Goal: Transaction & Acquisition: Purchase product/service

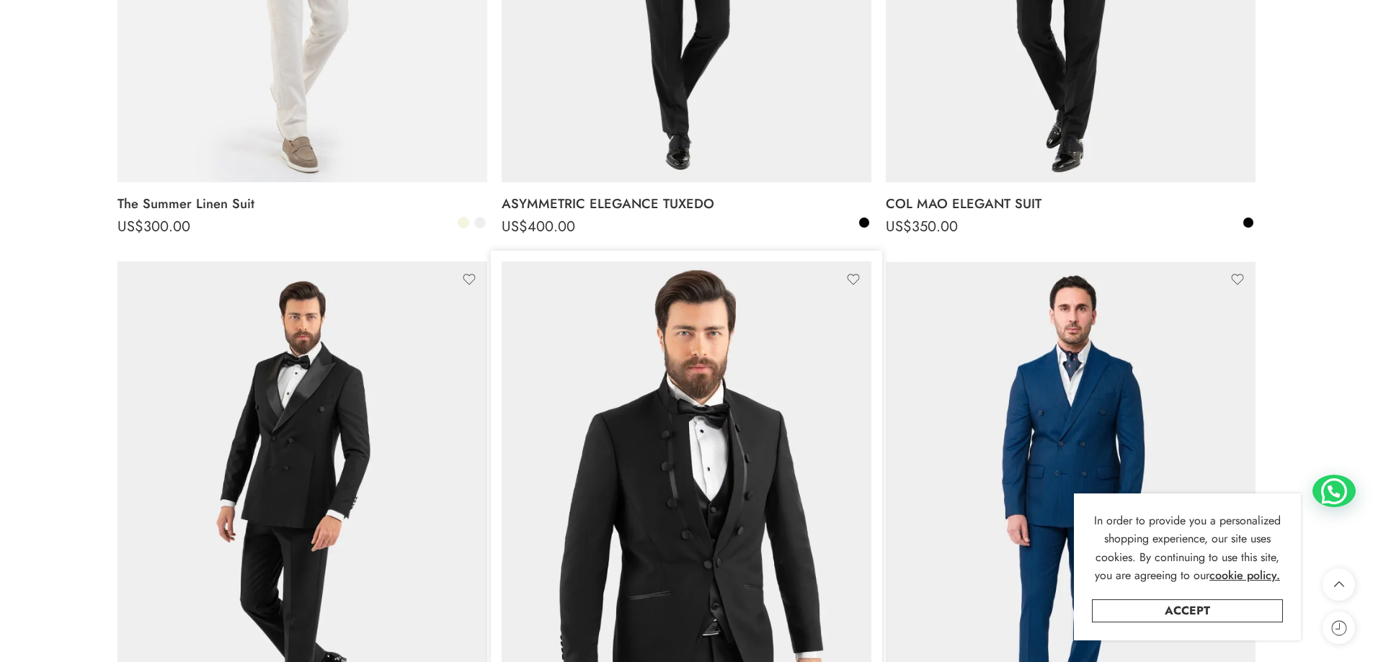
scroll to position [577, 0]
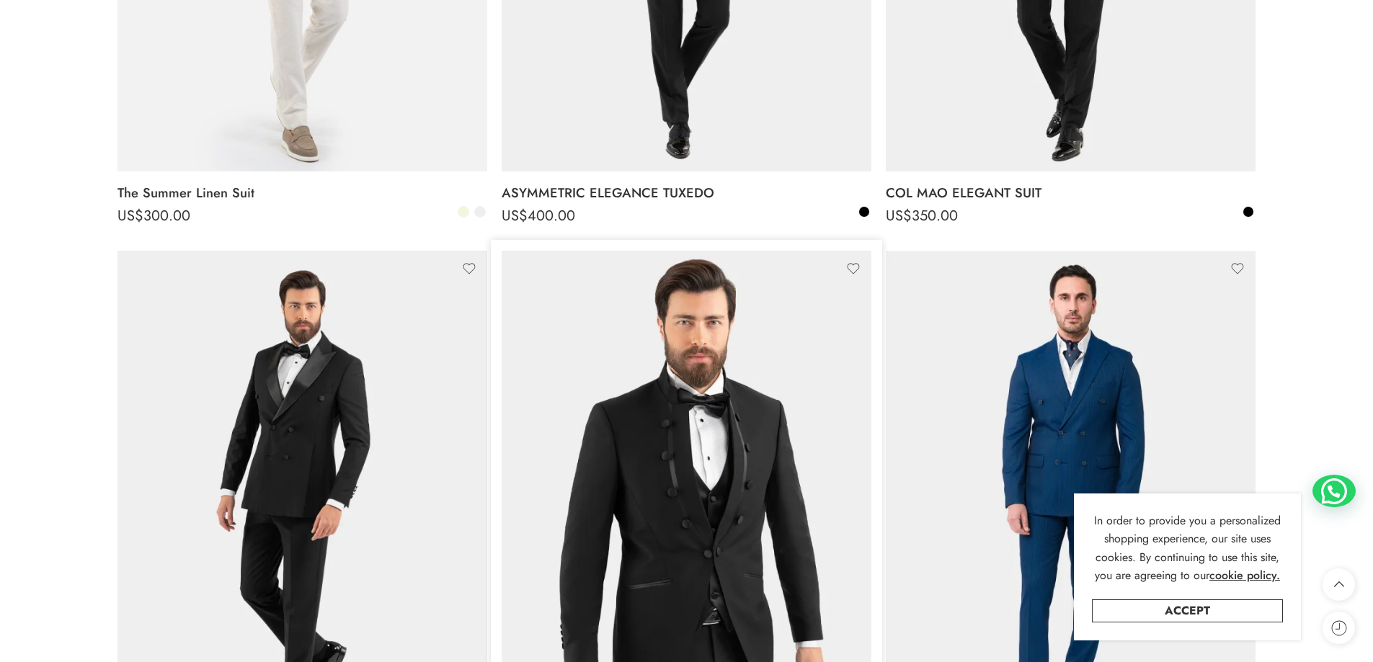
click at [703, 479] on img at bounding box center [687, 497] width 370 height 493
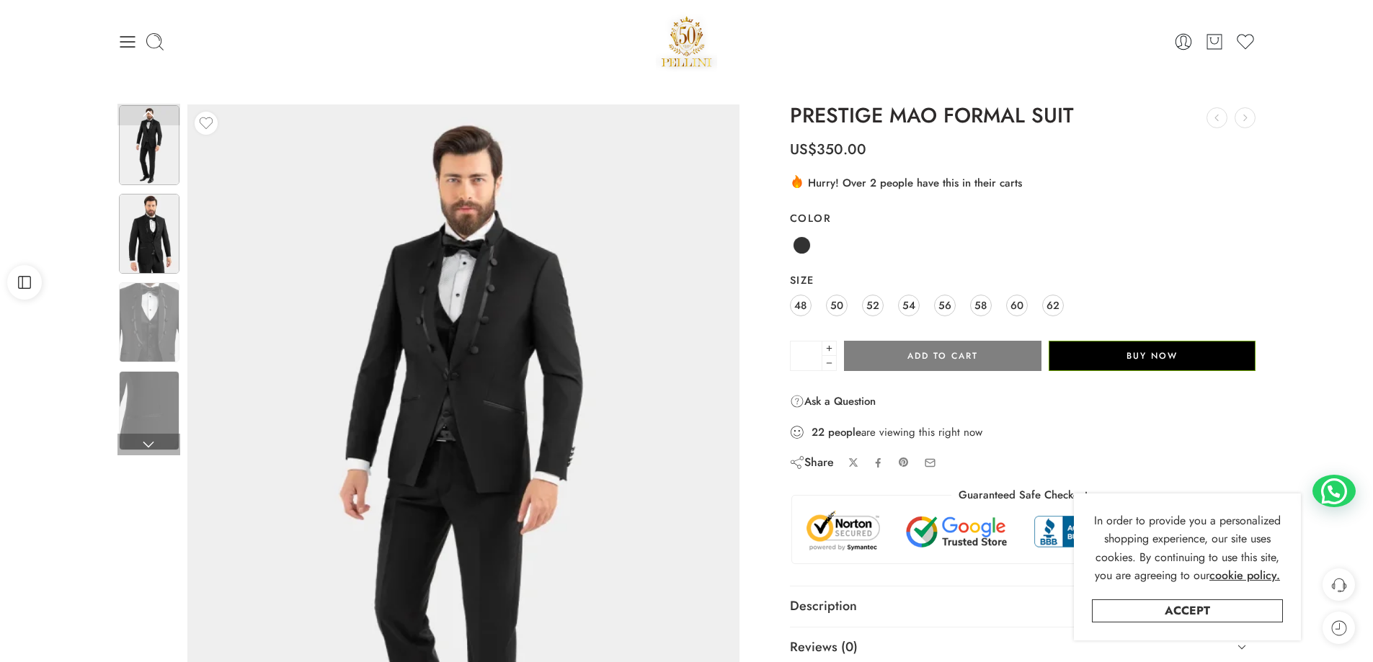
click at [159, 239] on img at bounding box center [149, 234] width 61 height 80
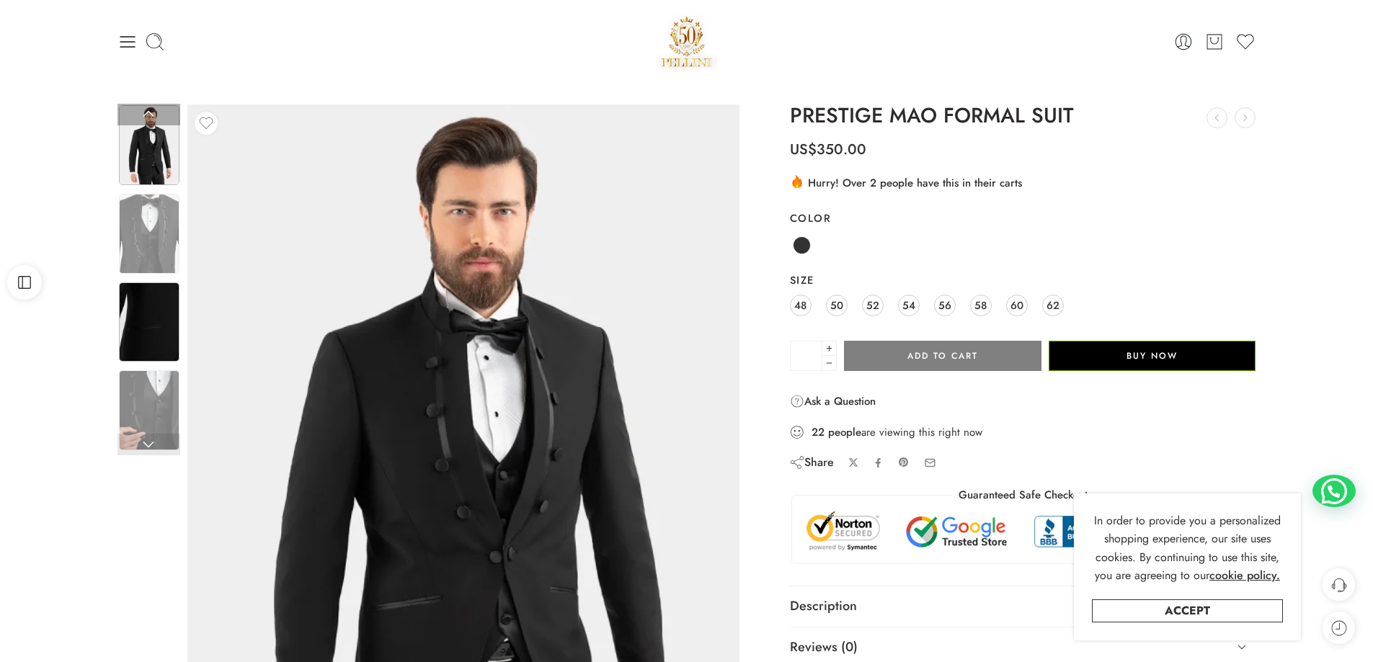
click at [163, 327] on img at bounding box center [149, 323] width 61 height 80
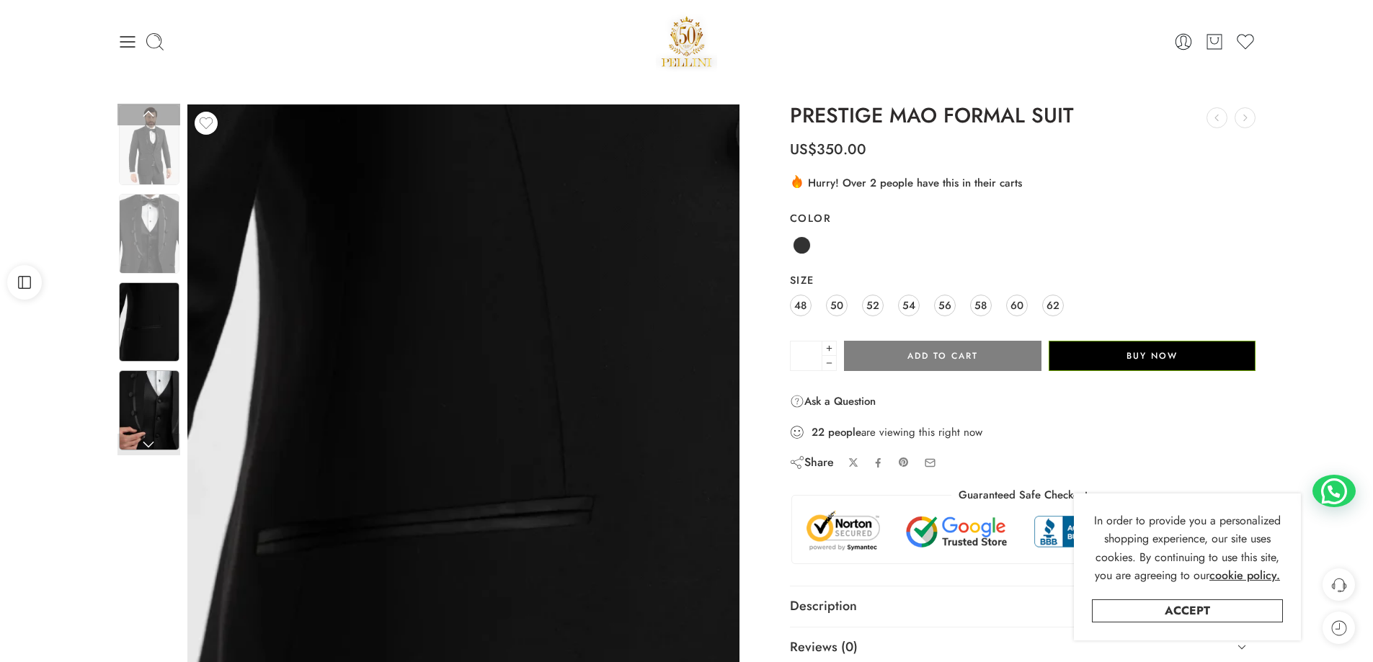
click at [157, 418] on img at bounding box center [149, 410] width 61 height 80
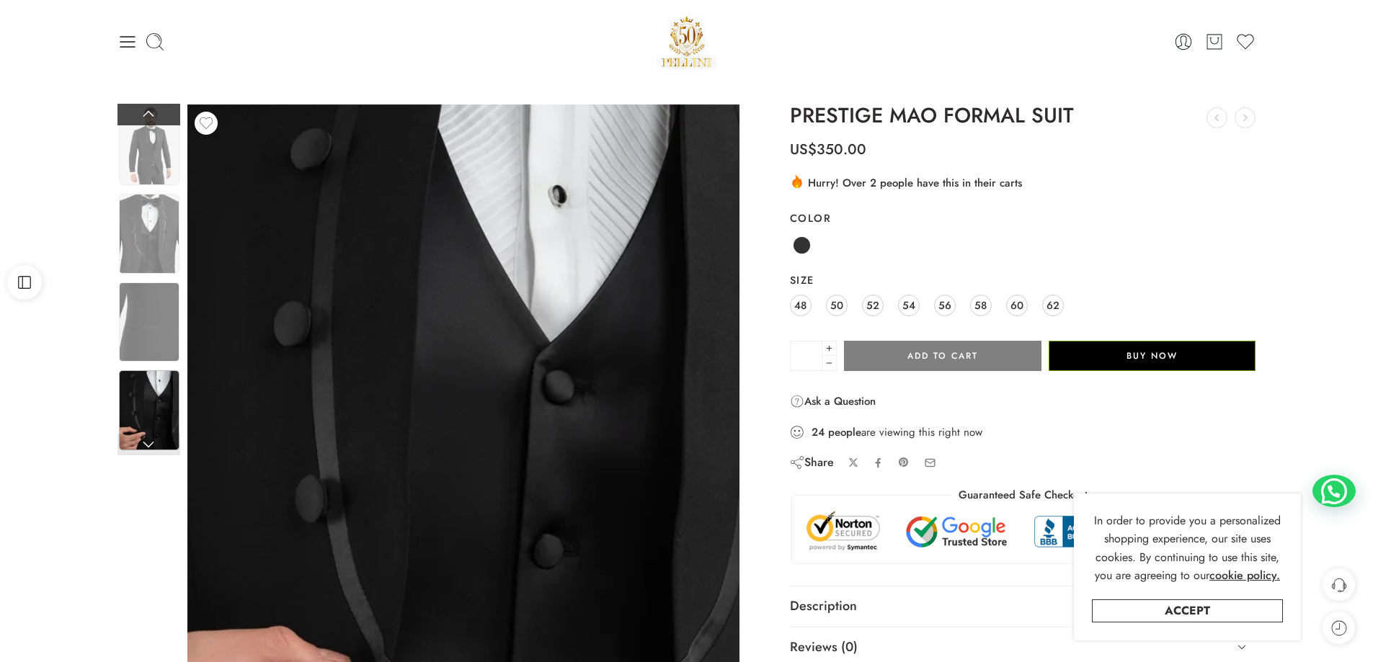
click at [148, 118] on link at bounding box center [148, 115] width 63 height 22
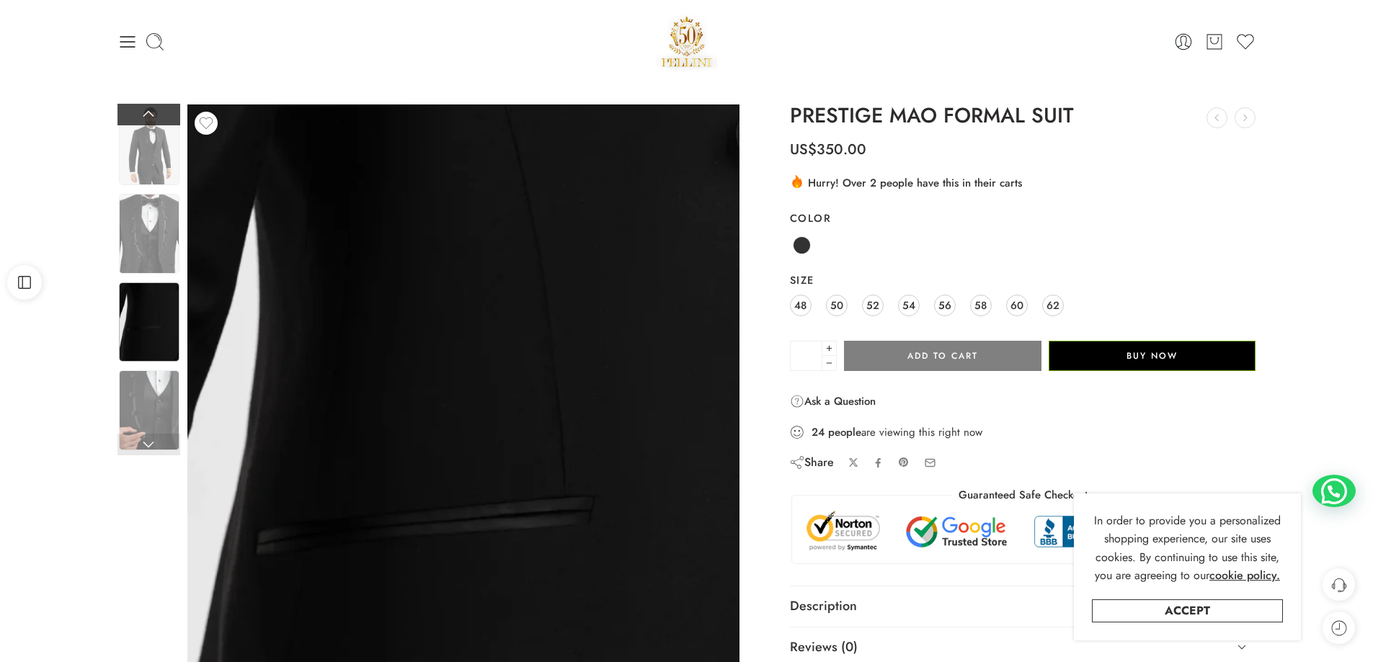
click at [148, 118] on link at bounding box center [148, 115] width 63 height 22
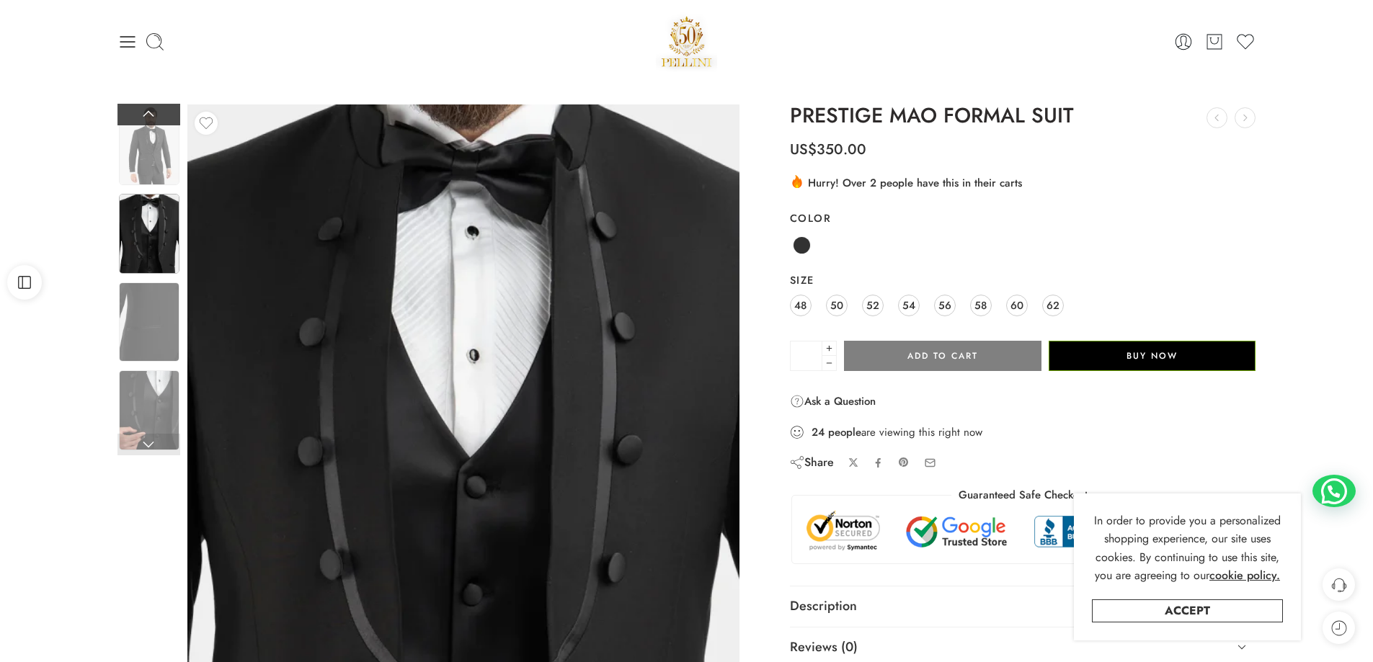
click at [148, 118] on link at bounding box center [148, 115] width 63 height 22
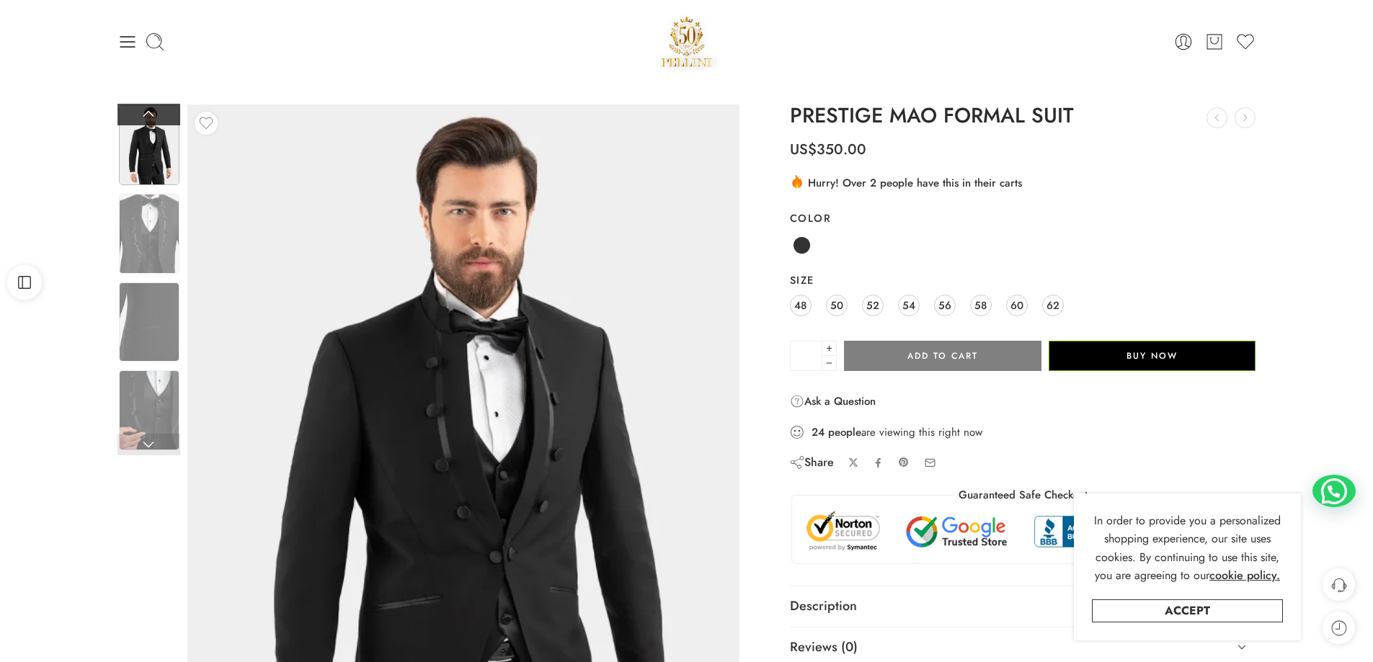
click at [148, 118] on link at bounding box center [148, 115] width 63 height 22
